Goal: Use online tool/utility

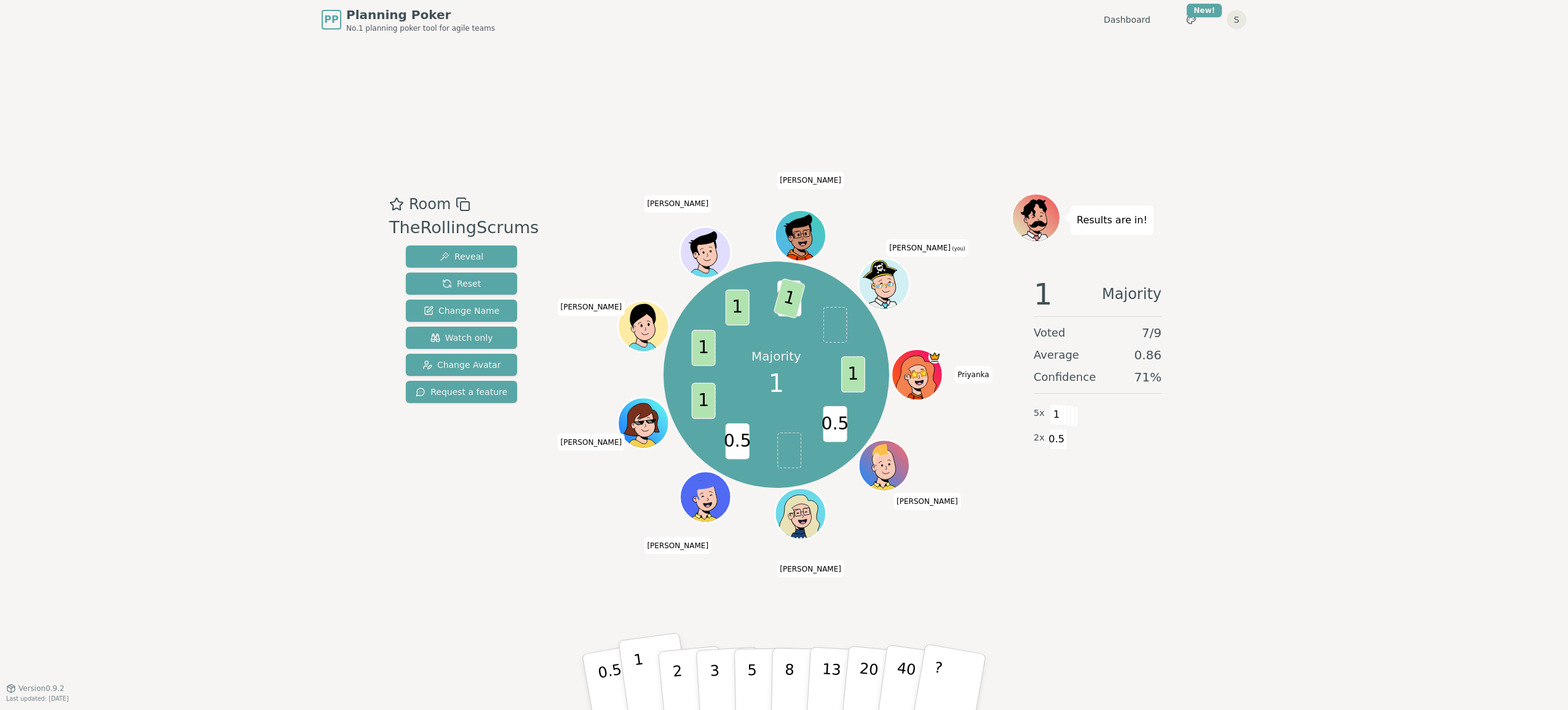
click at [647, 697] on button "1" at bounding box center [655, 682] width 73 height 100
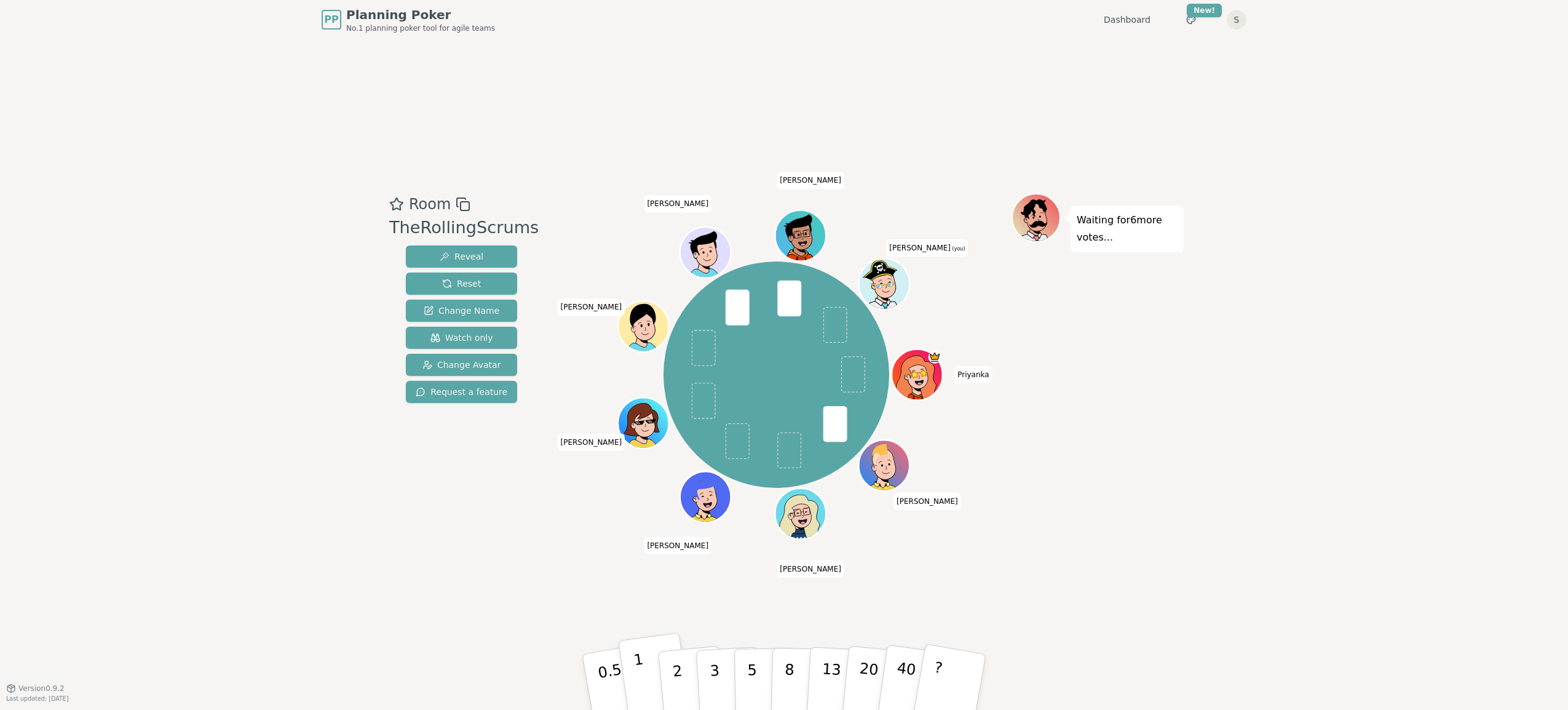
click at [652, 690] on button "1" at bounding box center [655, 682] width 73 height 100
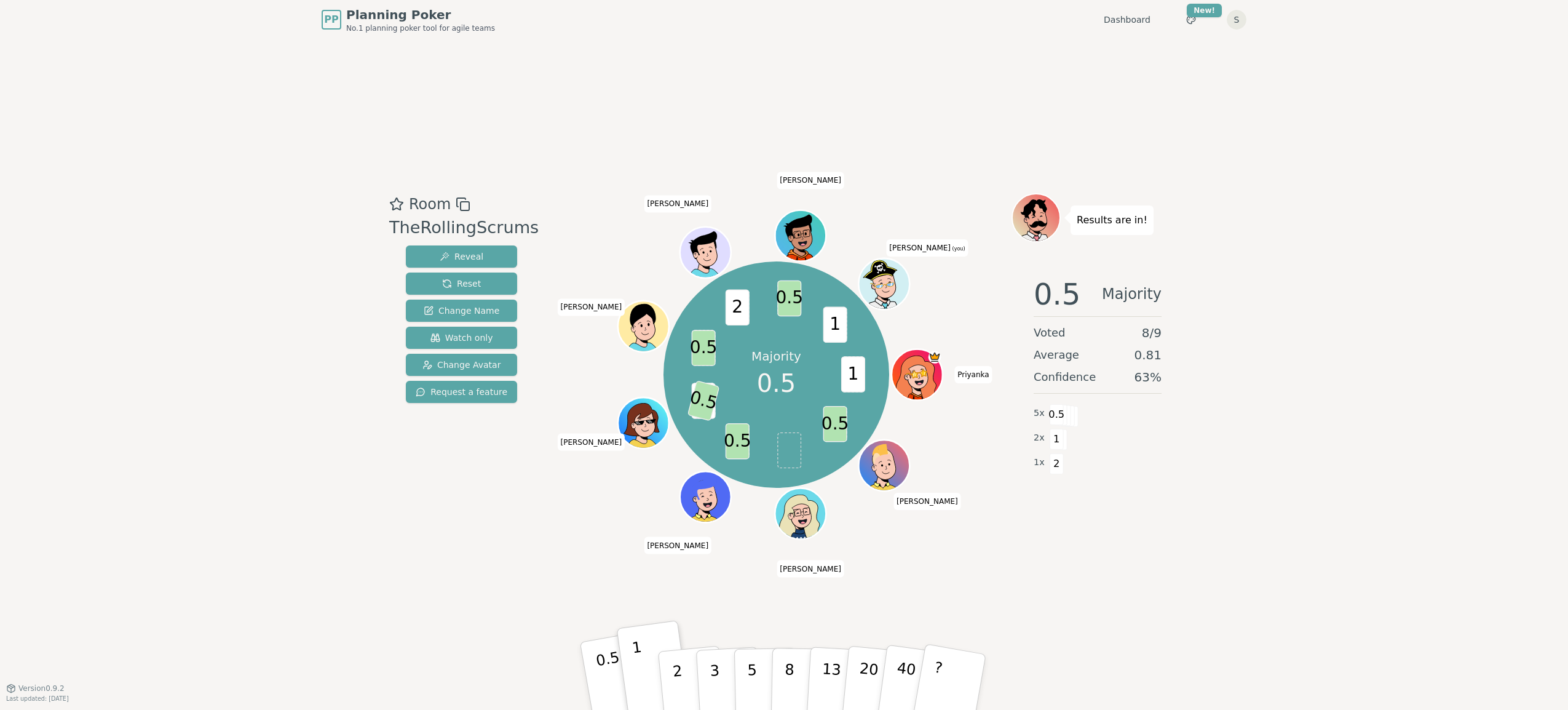
click at [594, 672] on button "0.5" at bounding box center [618, 682] width 76 height 101
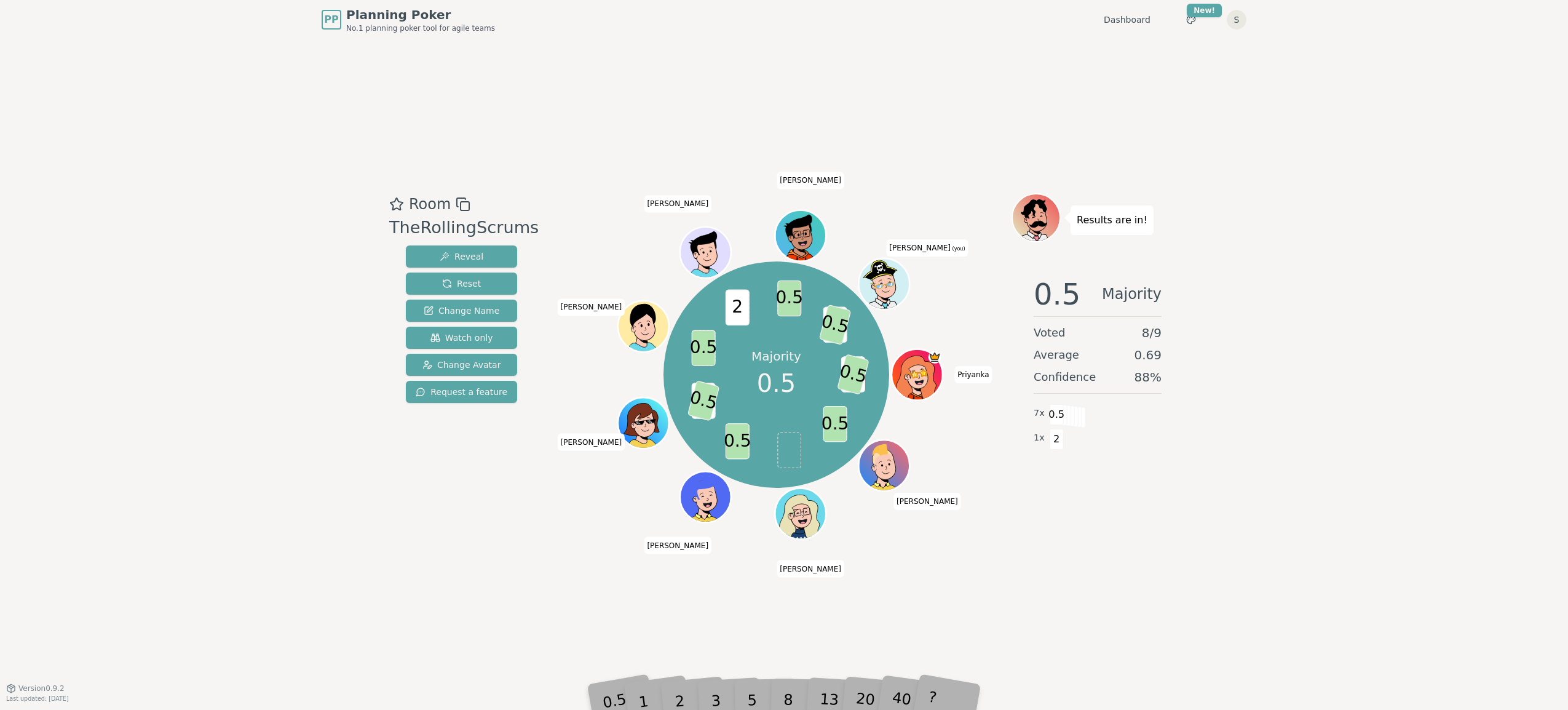
click at [704, 576] on div "Room TheRollingScrums Reveal Reset Change Name Watch only Change Avatar Request…" at bounding box center [784, 363] width 800 height 649
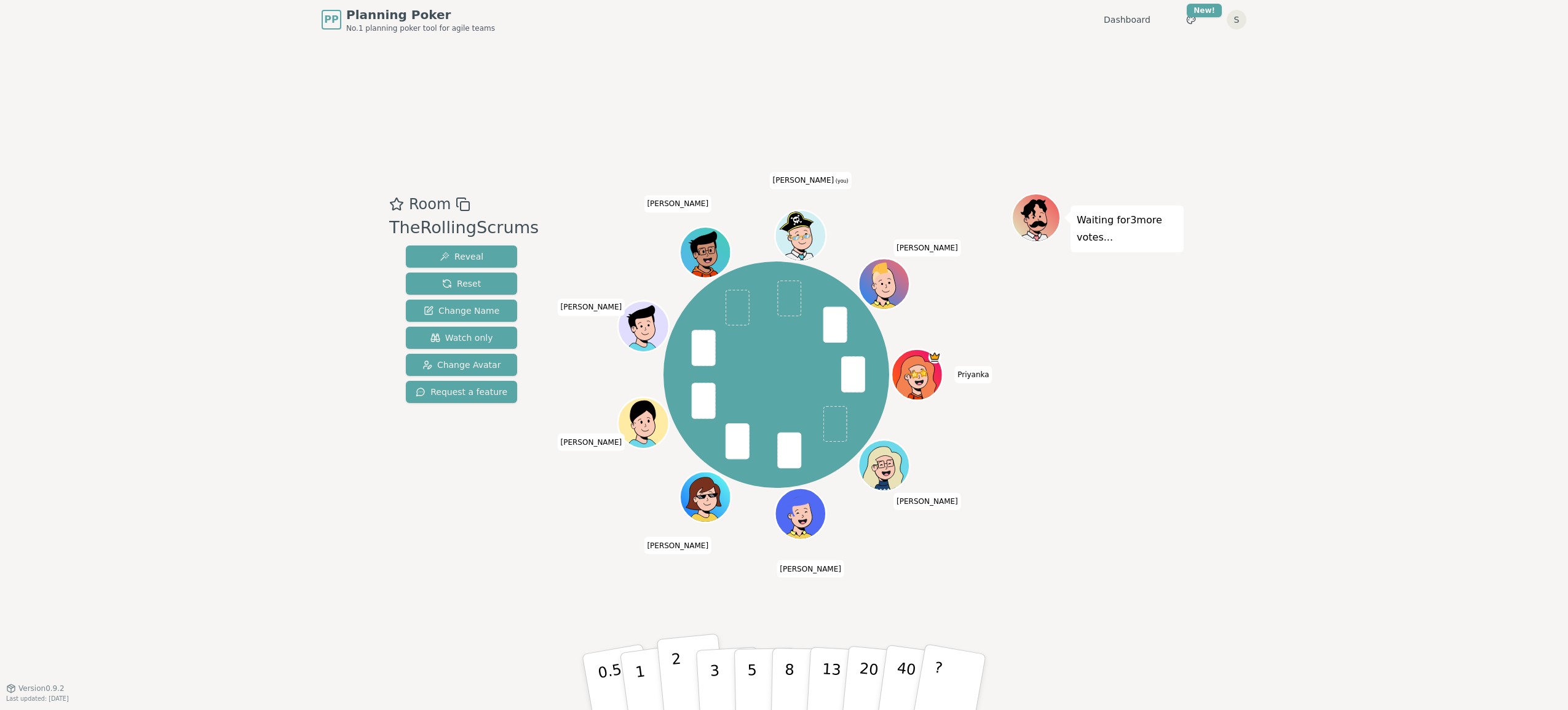
drag, startPoint x: 668, startPoint y: 609, endPoint x: 690, endPoint y: 657, distance: 52.8
click at [668, 610] on div "Room TheRollingScrums Reveal Reset Change Name Watch only Change Avatar Request…" at bounding box center [784, 363] width 800 height 649
click at [648, 681] on button "1" at bounding box center [655, 682] width 73 height 100
click at [679, 691] on p "2" at bounding box center [679, 683] width 16 height 67
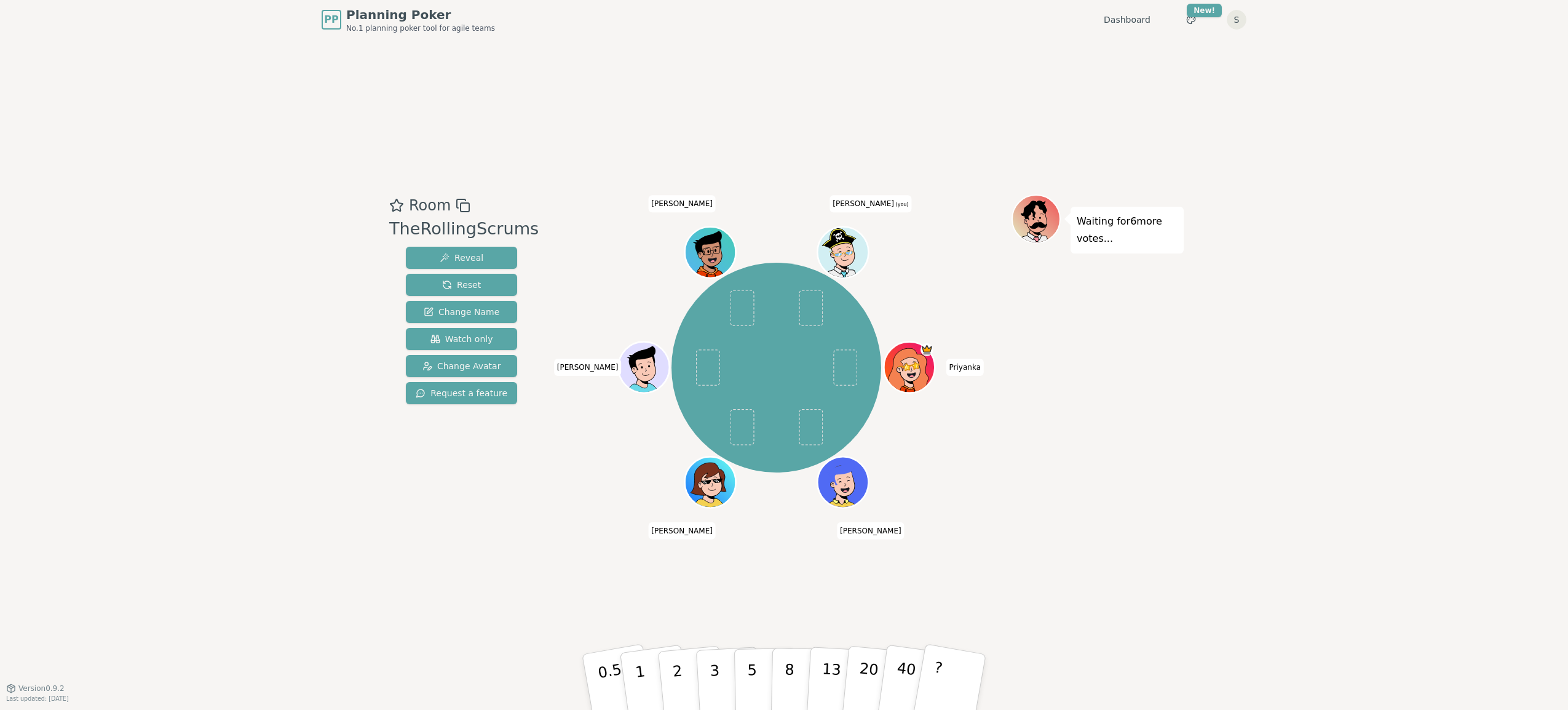
click at [586, 503] on div "Priyanka [PERSON_NAME] [PERSON_NAME] [PERSON_NAME] [PERSON_NAME] (you)" at bounding box center [776, 367] width 470 height 302
click at [439, 568] on div "Room TheRollingScrums Reveal Reset Change Name Watch only Change Avatar Request…" at bounding box center [784, 363] width 800 height 649
